Goal: Task Accomplishment & Management: Complete application form

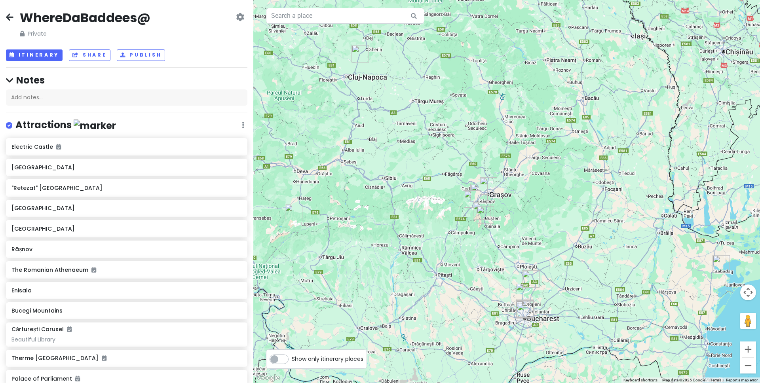
click at [6, 14] on icon at bounding box center [10, 17] width 8 height 6
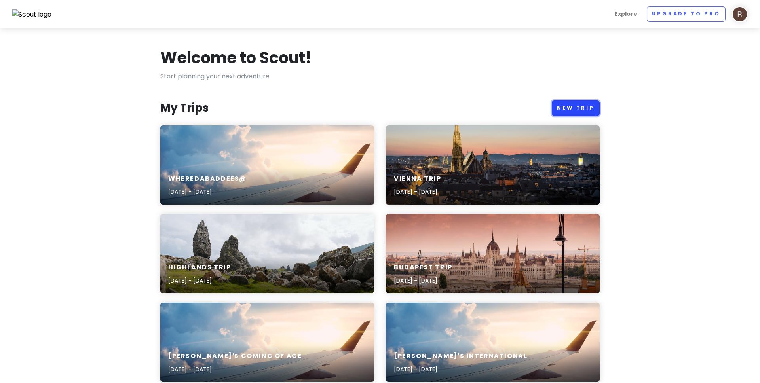
click at [593, 113] on link "New Trip" at bounding box center [576, 108] width 48 height 15
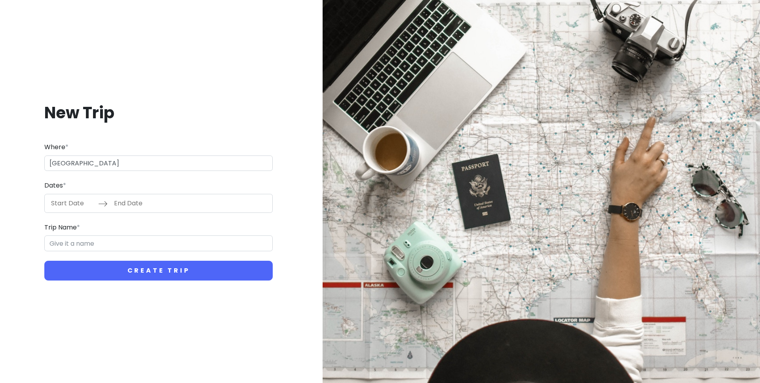
type input "[GEOGRAPHIC_DATA]"
click at [44, 261] on button "Create Trip" at bounding box center [158, 271] width 228 height 20
click at [65, 207] on input "Start Date" at bounding box center [72, 203] width 51 height 18
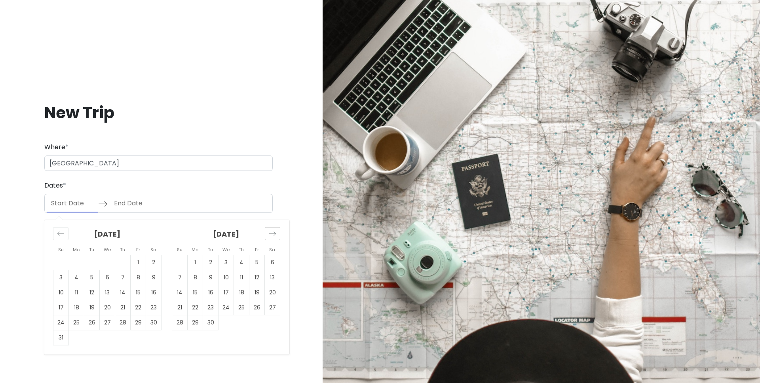
click at [276, 237] on icon "Move forward to switch to the next month." at bounding box center [273, 234] width 8 height 8
click at [275, 237] on icon "Move forward to switch to the next month." at bounding box center [273, 234] width 8 height 8
click at [239, 263] on td "1" at bounding box center [241, 262] width 15 height 15
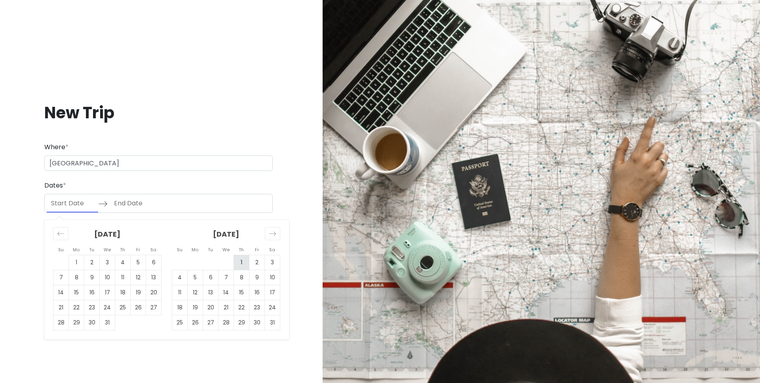
type input "[DATE]"
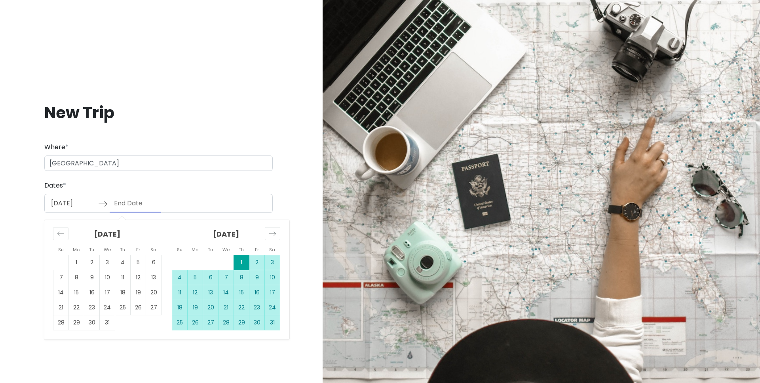
click at [272, 323] on td "31" at bounding box center [272, 322] width 15 height 15
type input "[DATE]"
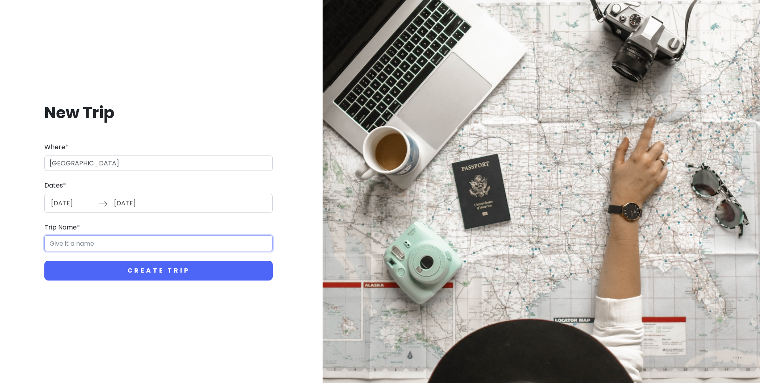
click at [152, 245] on input "Trip Name *" at bounding box center [158, 244] width 228 height 16
type input "%"
type input "5"
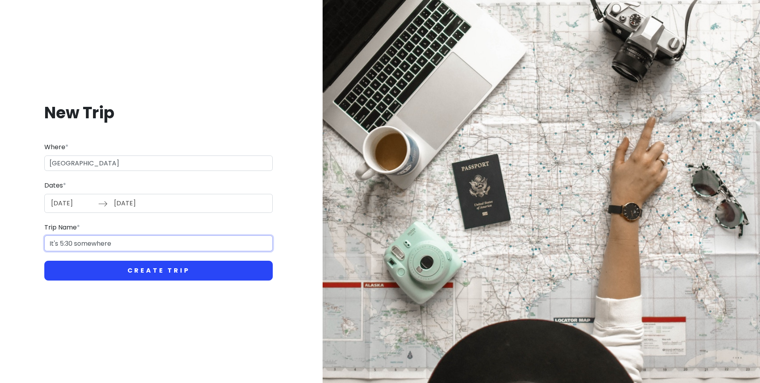
type input "It's 5:30 somewhere"
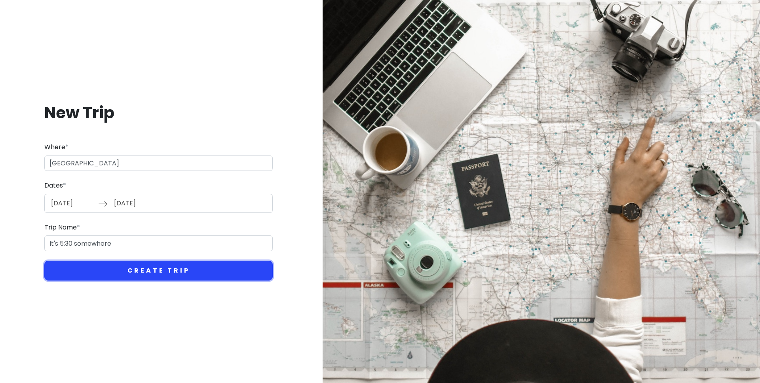
click at [143, 275] on button "Create Trip" at bounding box center [158, 271] width 228 height 20
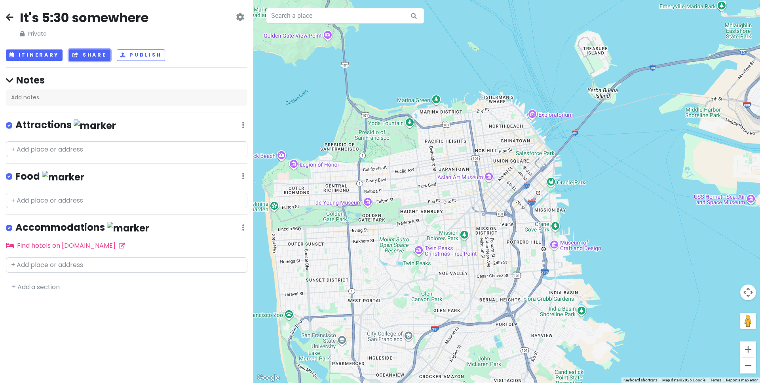
click at [83, 60] on button "Share" at bounding box center [89, 54] width 41 height 11
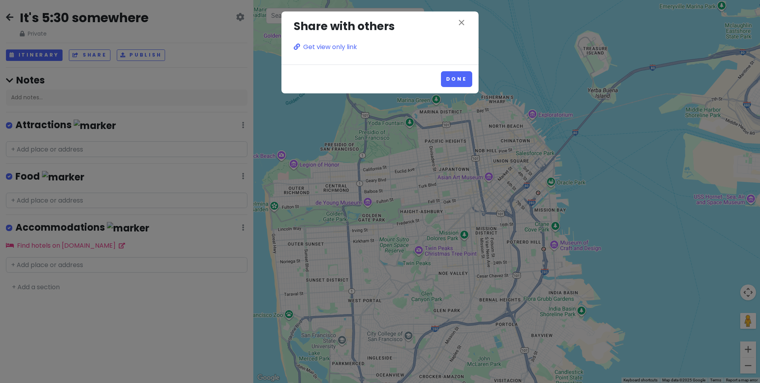
click at [469, 17] on div "close Share with others Get view only link" at bounding box center [379, 37] width 197 height 53
click at [468, 22] on div "close Share with others Get view only link" at bounding box center [380, 35] width 184 height 34
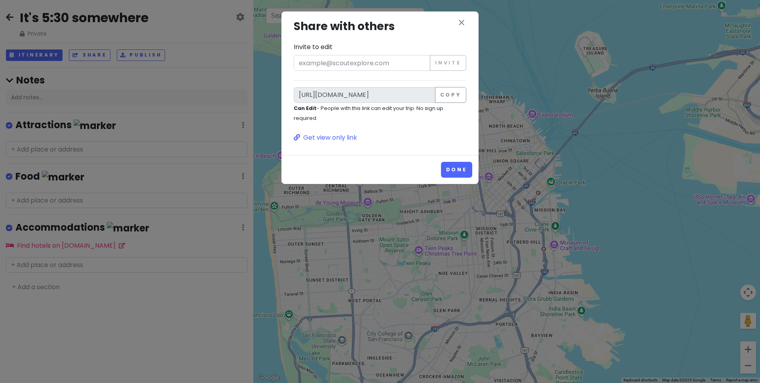
click at [455, 27] on h3 "Share with others" at bounding box center [380, 27] width 173 height 18
click at [441, 95] on button "Copy" at bounding box center [450, 95] width 31 height 16
click at [439, 99] on button "Copy" at bounding box center [450, 95] width 31 height 16
click at [455, 172] on button "Done" at bounding box center [456, 169] width 31 height 15
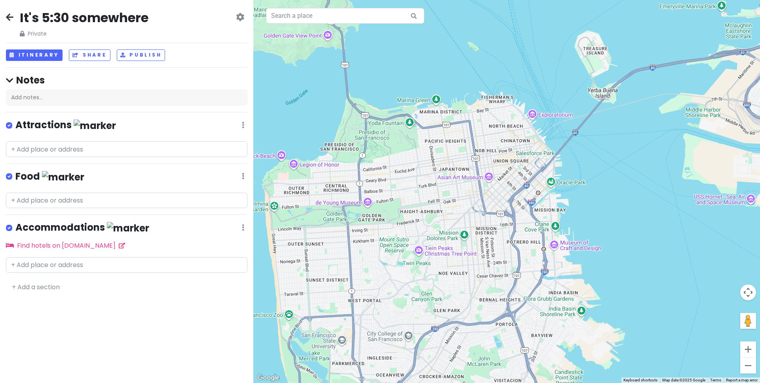
click at [52, 125] on h4 "Attractions" at bounding box center [65, 125] width 101 height 13
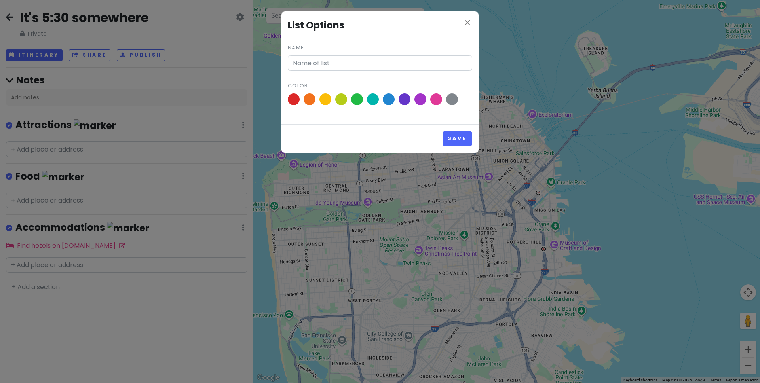
click at [52, 125] on div "close List Options Name Color Save" at bounding box center [380, 191] width 760 height 383
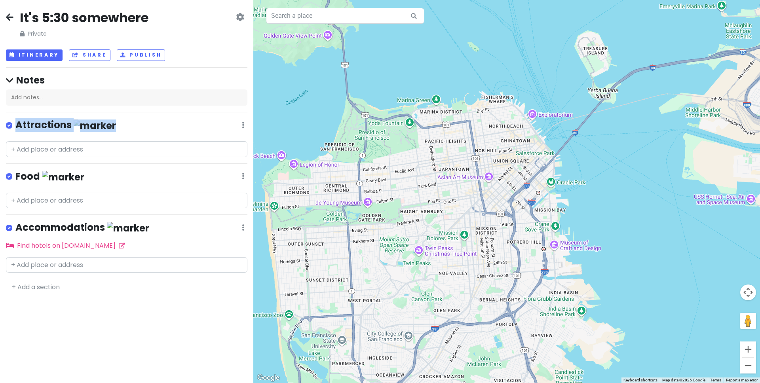
click at [52, 125] on h4 "Attractions" at bounding box center [65, 125] width 101 height 13
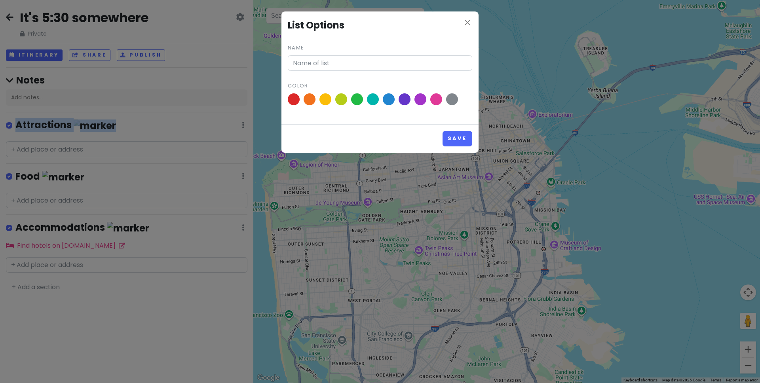
type input "Attractions"
click at [468, 21] on icon "close" at bounding box center [468, 23] width 10 height 10
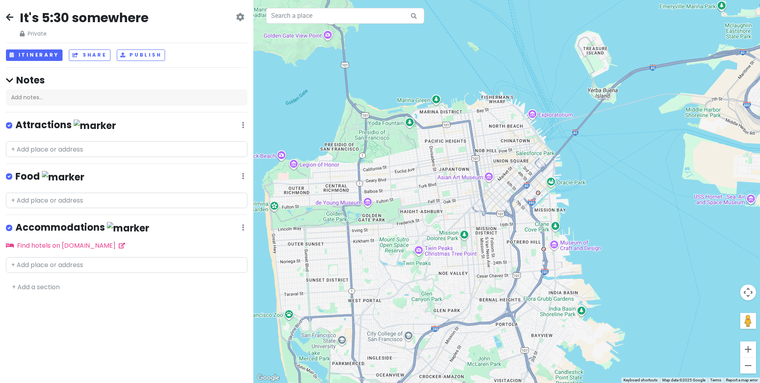
click at [37, 282] on div "+ Add a section" at bounding box center [126, 287] width 241 height 10
click at [37, 285] on link "+ Add a section" at bounding box center [36, 287] width 48 height 9
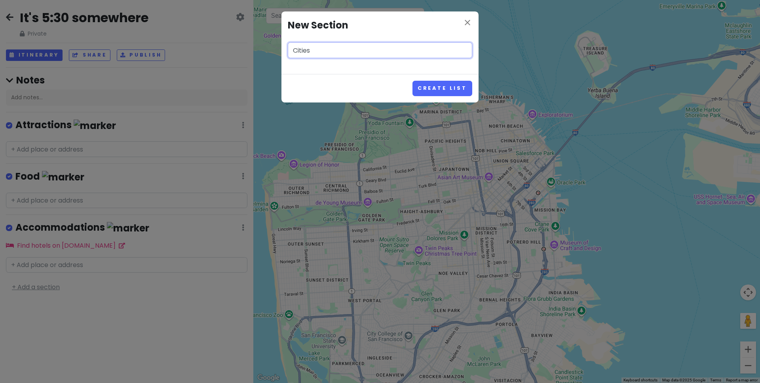
type input "Cities"
click at [412, 81] on button "Create List" at bounding box center [442, 88] width 60 height 15
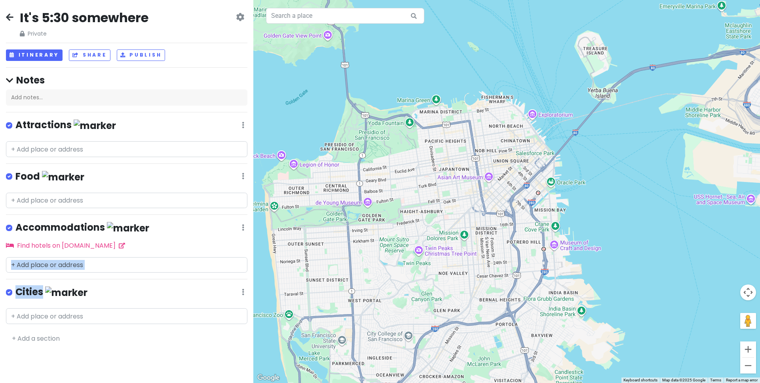
drag, startPoint x: 42, startPoint y: 289, endPoint x: 73, endPoint y: 276, distance: 33.3
click at [73, 276] on div "It's 5:30 somewhere Private Change Dates Make a Copy Delete Trip Go Pro ⚡️ Give…" at bounding box center [126, 191] width 253 height 383
